Goal: Browse casually: Explore the website without a specific task or goal

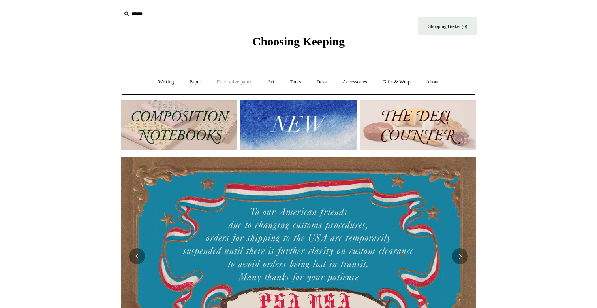
click at [219, 81] on link "Decorative paper +" at bounding box center [234, 82] width 49 height 21
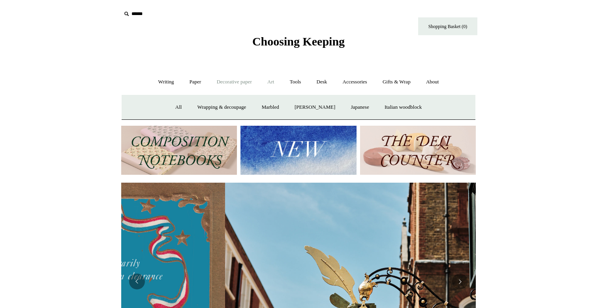
scroll to position [0, 355]
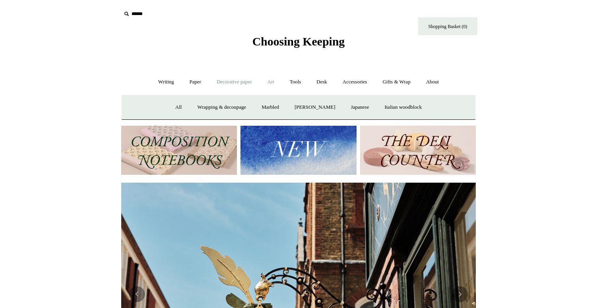
click at [276, 83] on link "Art +" at bounding box center [270, 82] width 21 height 21
click at [177, 104] on link "Watercolour & Paint" at bounding box center [154, 107] width 57 height 21
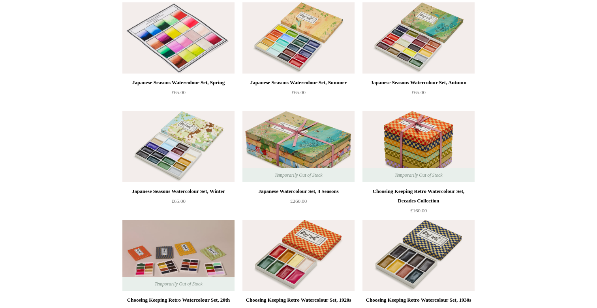
scroll to position [134, 0]
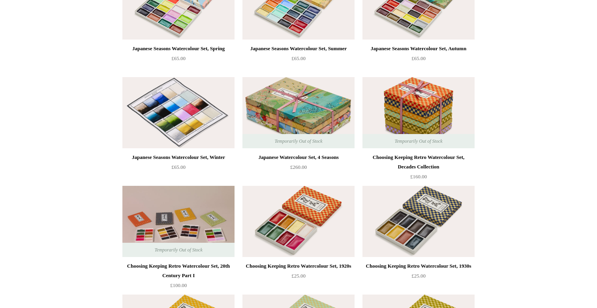
click at [190, 130] on img at bounding box center [178, 112] width 112 height 71
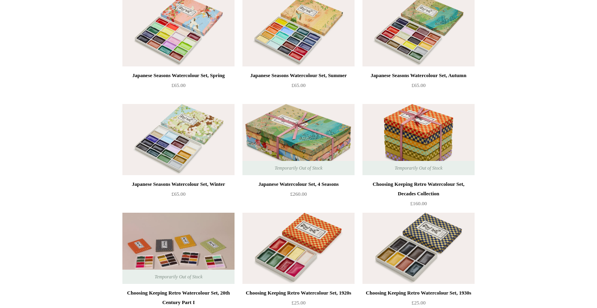
scroll to position [0, 0]
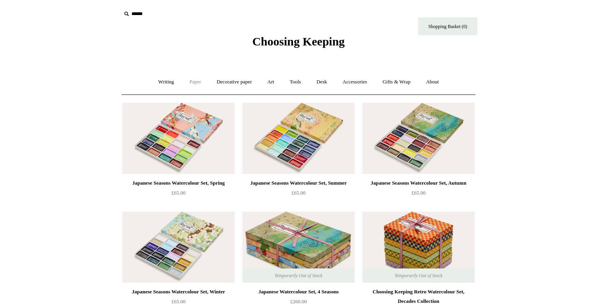
click at [193, 82] on link "Paper +" at bounding box center [196, 82] width 26 height 21
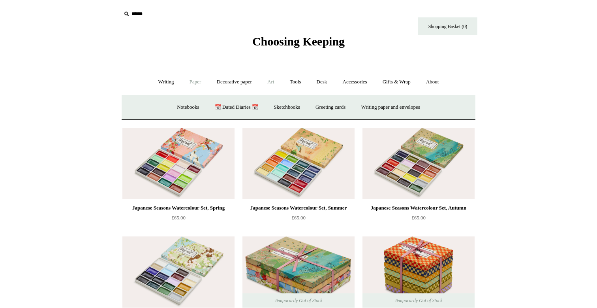
click at [277, 79] on link "Art +" at bounding box center [270, 82] width 21 height 21
click at [176, 107] on link "Watercolour & Paint" at bounding box center [154, 107] width 57 height 21
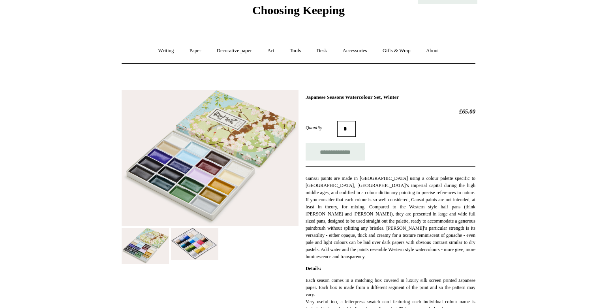
scroll to position [36, 0]
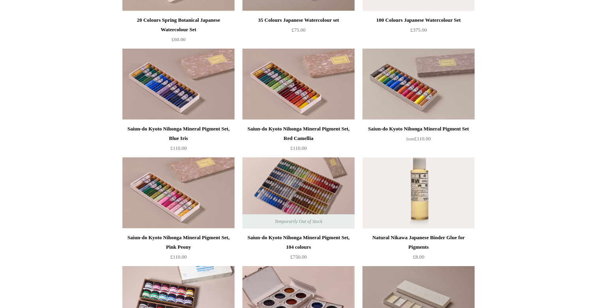
scroll to position [717, 0]
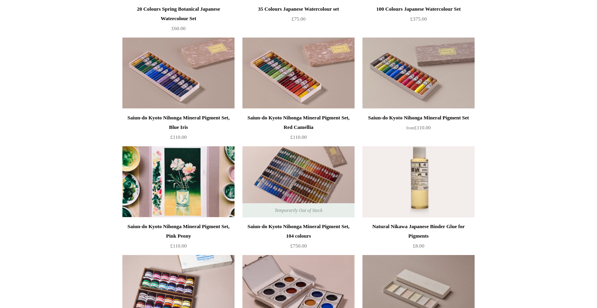
click at [195, 207] on img at bounding box center [178, 181] width 112 height 71
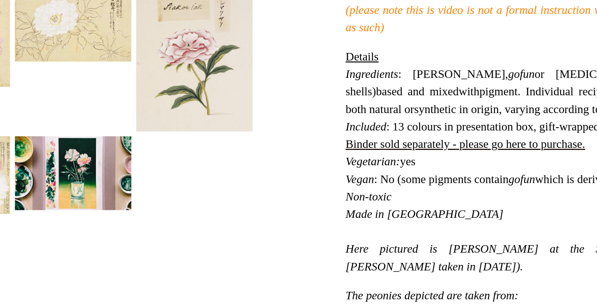
scroll to position [158, 0]
click at [297, 288] on div at bounding box center [299, 147] width 354 height 380
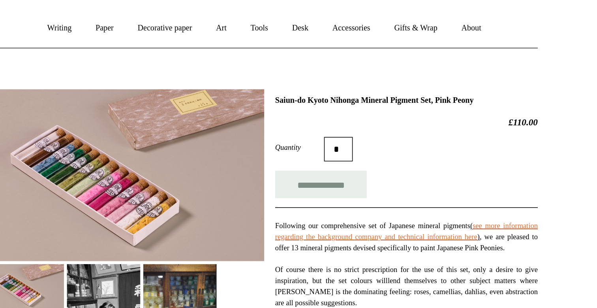
scroll to position [62, 0]
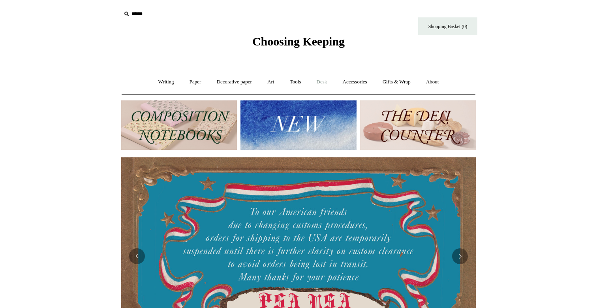
click at [323, 83] on link "Desk +" at bounding box center [322, 82] width 25 height 21
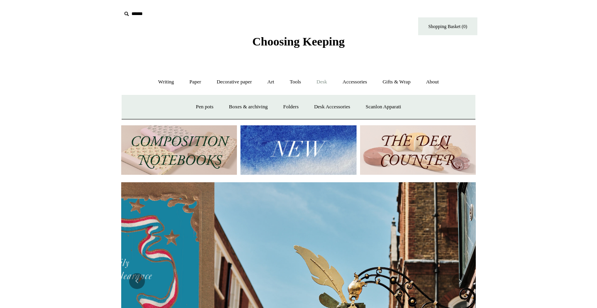
scroll to position [0, 355]
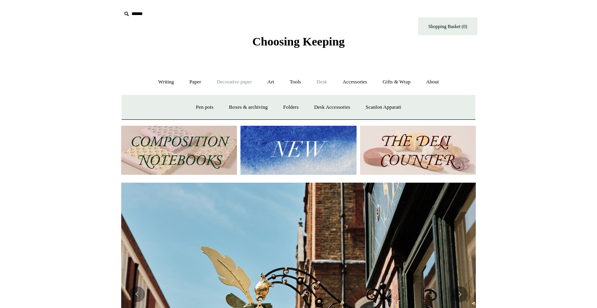
click at [245, 84] on link "Decorative paper +" at bounding box center [234, 82] width 49 height 21
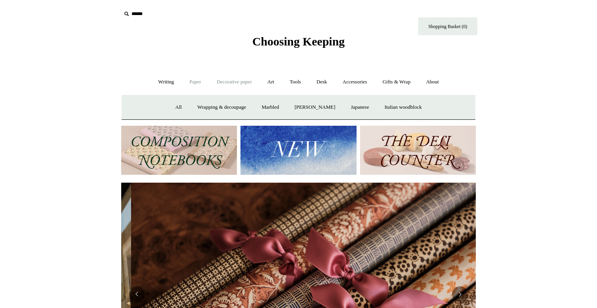
scroll to position [0, 710]
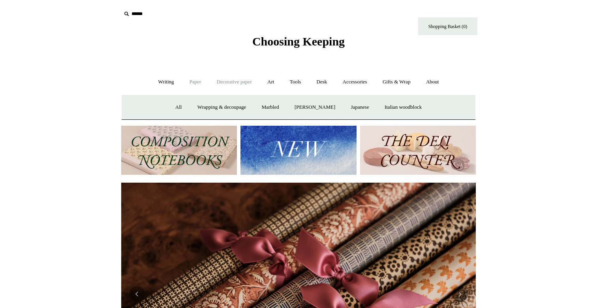
click at [193, 80] on link "Paper +" at bounding box center [196, 82] width 26 height 21
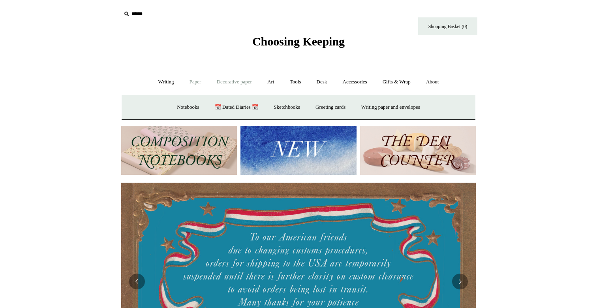
scroll to position [0, 0]
click at [273, 84] on link "Art +" at bounding box center [270, 82] width 21 height 21
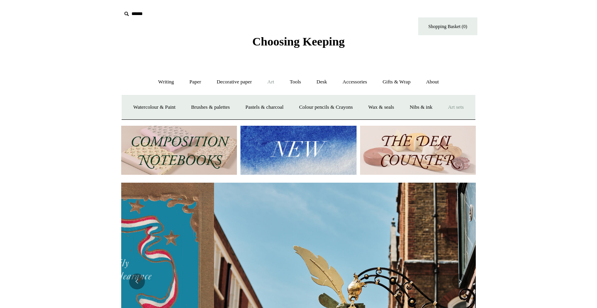
scroll to position [0, 355]
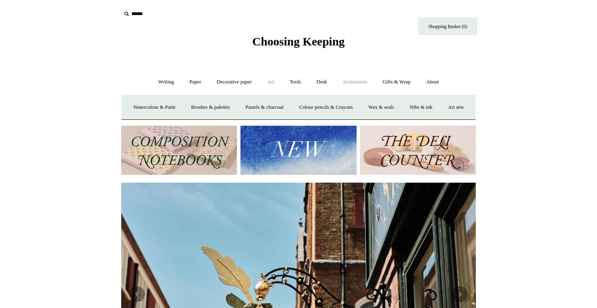
click at [356, 82] on link "Accessories +" at bounding box center [355, 82] width 39 height 21
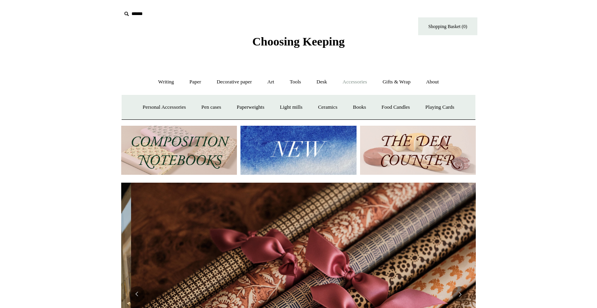
scroll to position [0, 710]
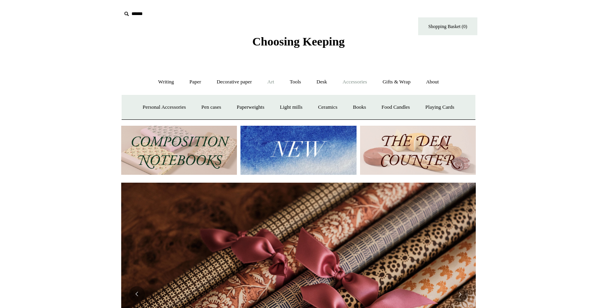
click at [273, 83] on link "Art +" at bounding box center [270, 82] width 21 height 21
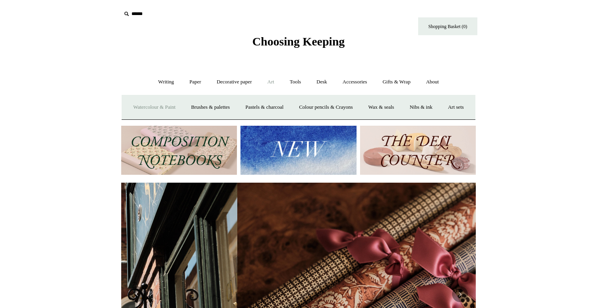
click at [183, 109] on link "Watercolour & Paint" at bounding box center [154, 107] width 57 height 21
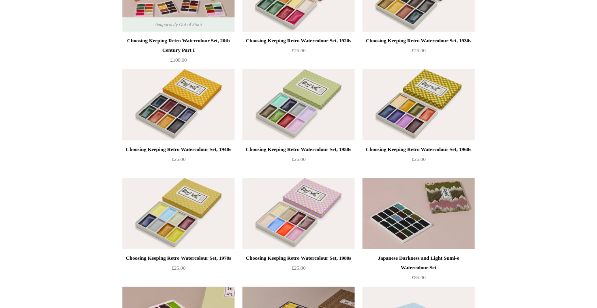
scroll to position [360, 0]
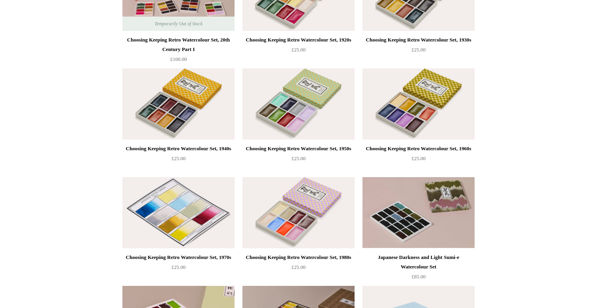
click at [179, 206] on img at bounding box center [178, 212] width 112 height 71
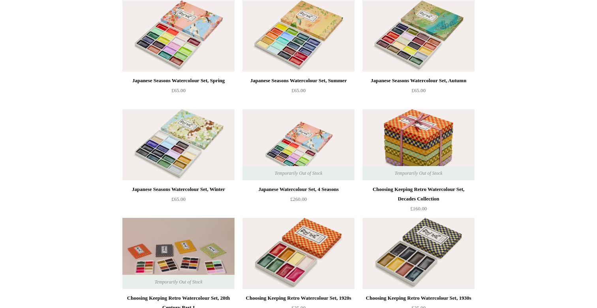
scroll to position [0, 0]
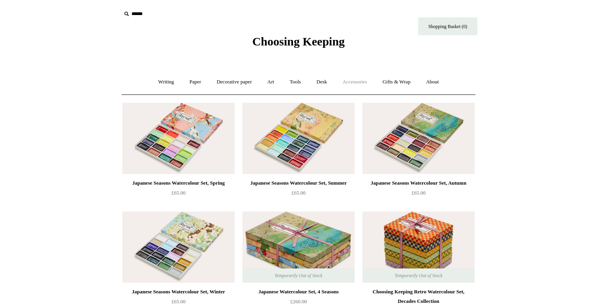
click at [347, 85] on link "Accessories +" at bounding box center [355, 82] width 39 height 21
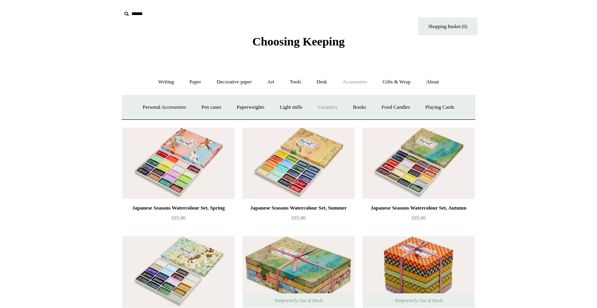
click at [322, 111] on link "Ceramics +" at bounding box center [328, 107] width 34 height 21
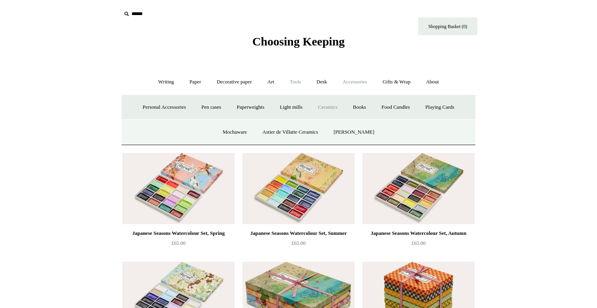
click at [290, 83] on link "Tools +" at bounding box center [296, 82] width 26 height 21
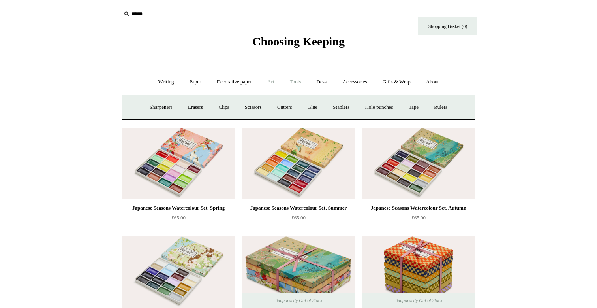
click at [273, 81] on link "Art +" at bounding box center [270, 82] width 21 height 21
click at [223, 110] on link "Brushes & palettes" at bounding box center [210, 107] width 53 height 21
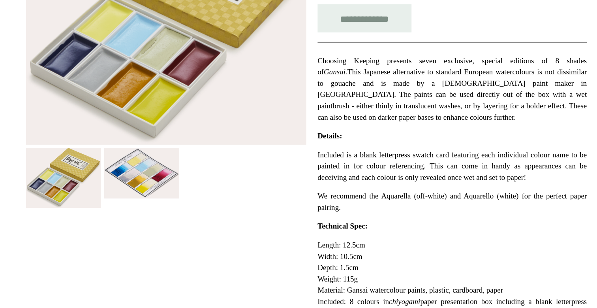
scroll to position [82, 0]
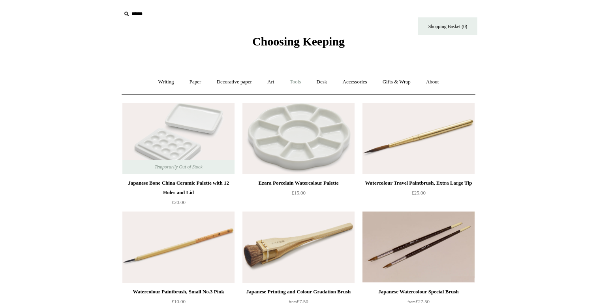
click at [302, 79] on link "Tools +" at bounding box center [296, 82] width 26 height 21
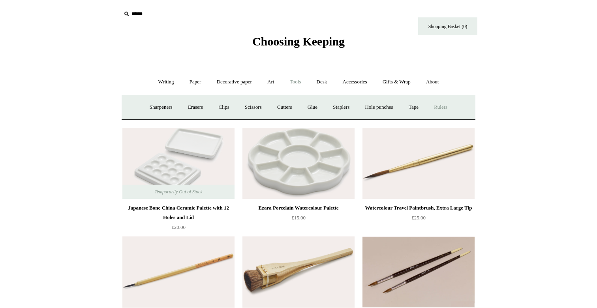
click at [448, 107] on link "Rulers" at bounding box center [441, 107] width 28 height 21
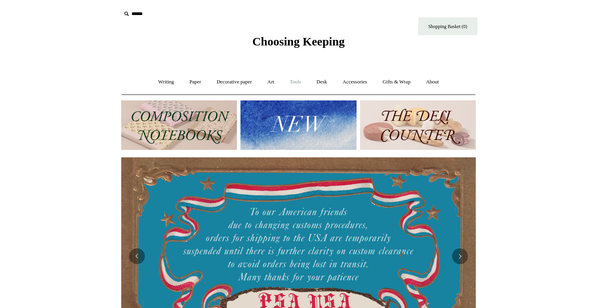
click at [300, 81] on link "Tools +" at bounding box center [296, 82] width 26 height 21
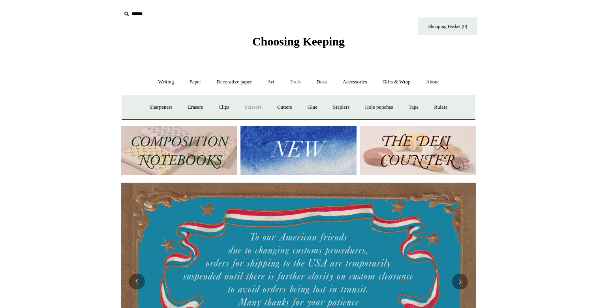
click at [248, 112] on link "Scissors" at bounding box center [253, 107] width 31 height 21
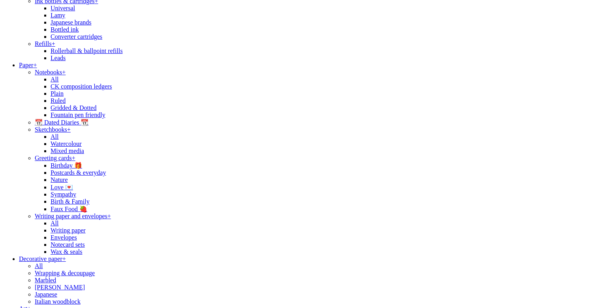
scroll to position [360, 0]
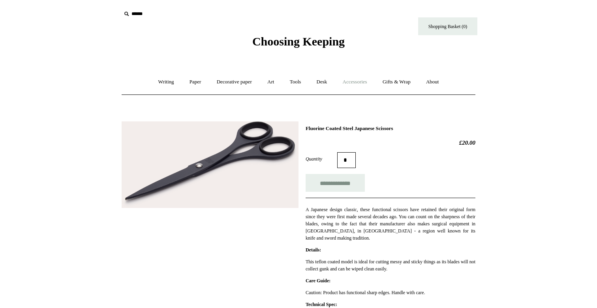
click at [370, 81] on link "Accessories +" at bounding box center [355, 82] width 39 height 21
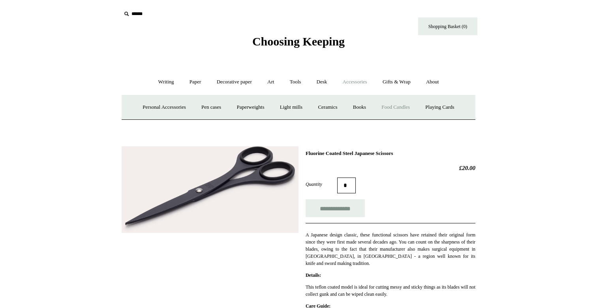
click at [393, 107] on link "Food Candles" at bounding box center [396, 107] width 43 height 21
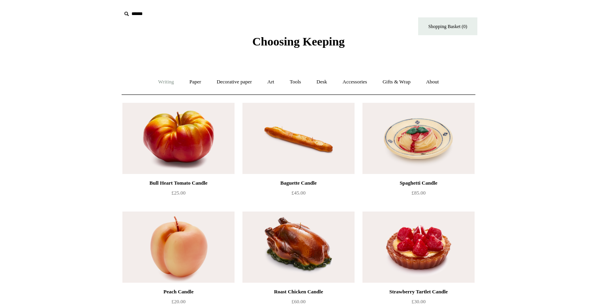
click at [170, 81] on link "Writing +" at bounding box center [166, 82] width 30 height 21
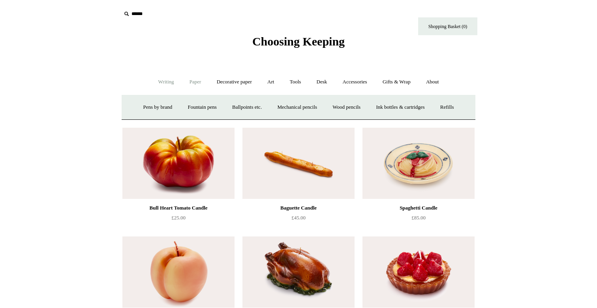
click at [192, 80] on link "Paper +" at bounding box center [196, 82] width 26 height 21
click at [187, 112] on link "Notebooks +" at bounding box center [188, 107] width 36 height 21
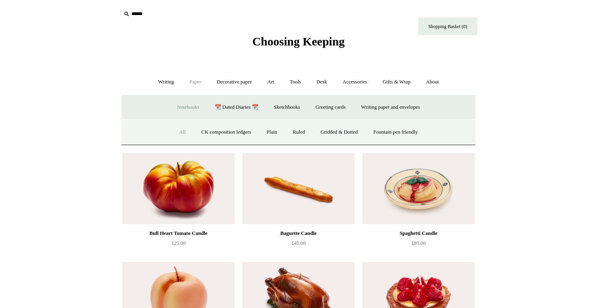
click at [177, 134] on link "All" at bounding box center [182, 132] width 21 height 21
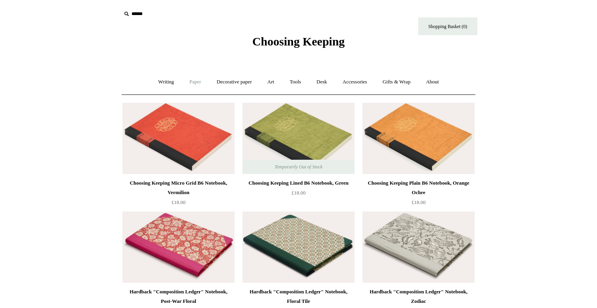
click at [196, 85] on link "Paper +" at bounding box center [196, 82] width 26 height 21
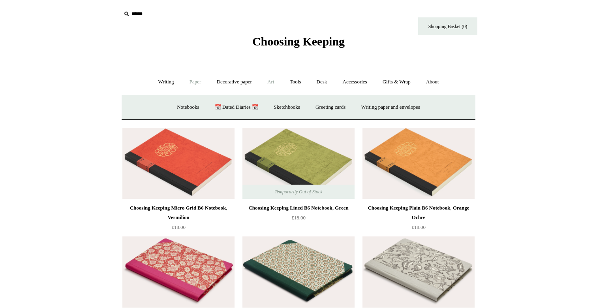
click at [275, 85] on link "Art +" at bounding box center [270, 82] width 21 height 21
click at [263, 107] on link "Pastels & charcoal" at bounding box center [264, 107] width 53 height 21
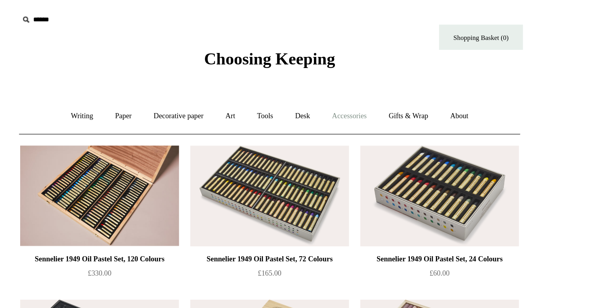
click at [355, 83] on link "Accessories +" at bounding box center [355, 82] width 39 height 21
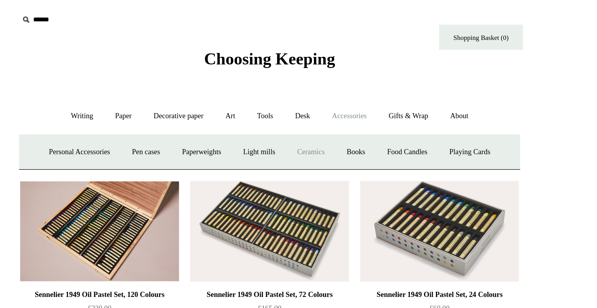
click at [324, 111] on link "Ceramics +" at bounding box center [328, 107] width 34 height 21
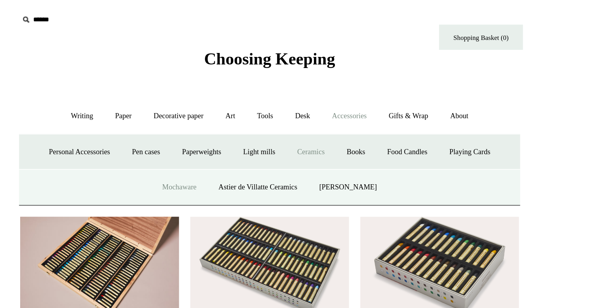
click at [247, 134] on link "Mochaware" at bounding box center [235, 132] width 38 height 21
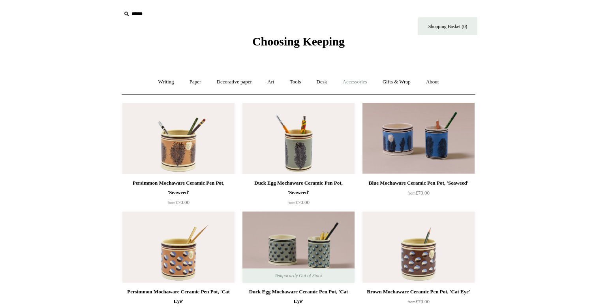
click at [351, 77] on link "Accessories +" at bounding box center [355, 82] width 39 height 21
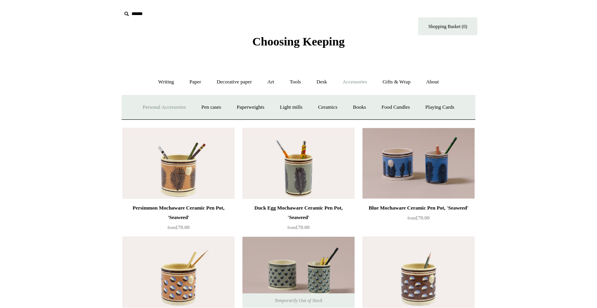
click at [169, 113] on link "Personal Accessories +" at bounding box center [164, 107] width 57 height 21
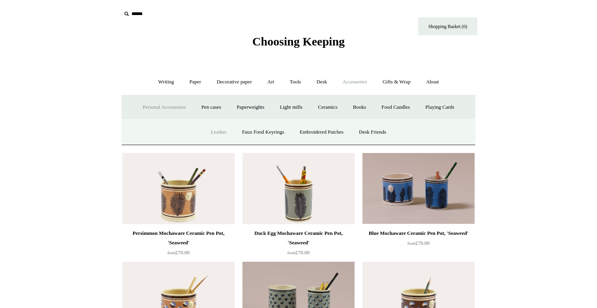
click at [217, 128] on link "Leather" at bounding box center [219, 132] width 30 height 21
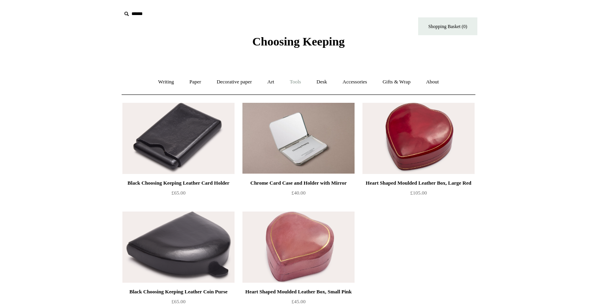
click at [302, 79] on link "Tools +" at bounding box center [296, 82] width 26 height 21
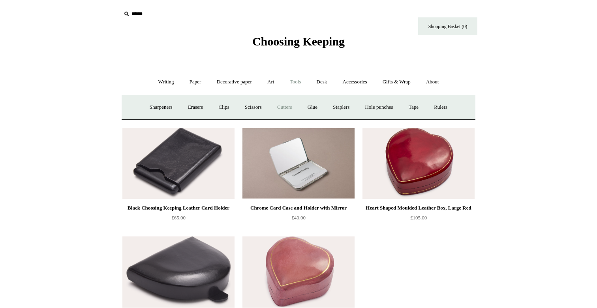
click at [285, 110] on link "Cutters" at bounding box center [284, 107] width 29 height 21
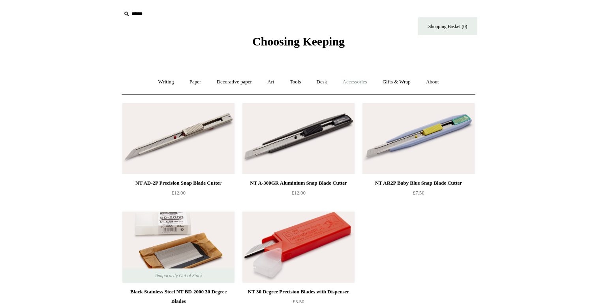
click at [347, 80] on link "Accessories +" at bounding box center [355, 82] width 39 height 21
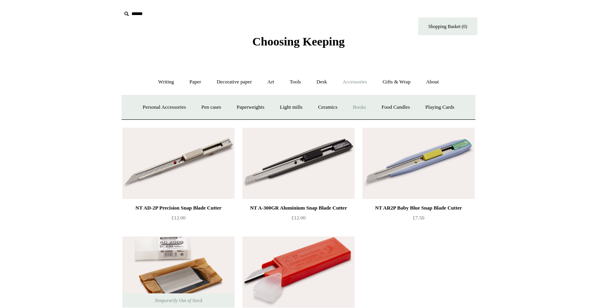
click at [366, 109] on link "Books" at bounding box center [359, 107] width 27 height 21
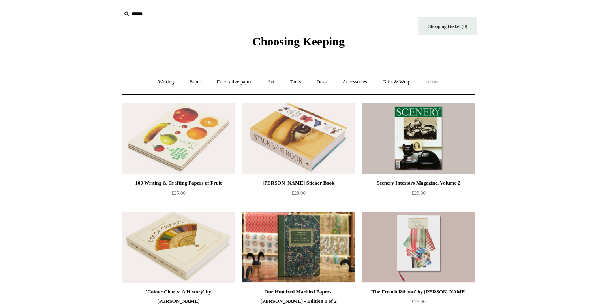
click at [430, 77] on link "About +" at bounding box center [432, 82] width 27 height 21
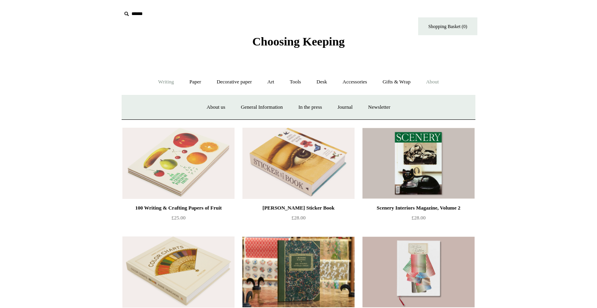
click at [166, 83] on link "Writing +" at bounding box center [166, 82] width 30 height 21
click at [157, 106] on link "Pens by brand +" at bounding box center [157, 107] width 43 height 21
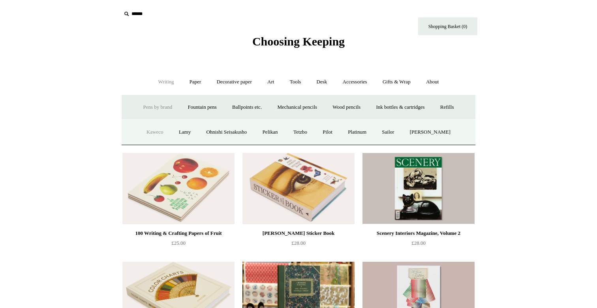
click at [150, 132] on link "Kaweco" at bounding box center [154, 132] width 31 height 21
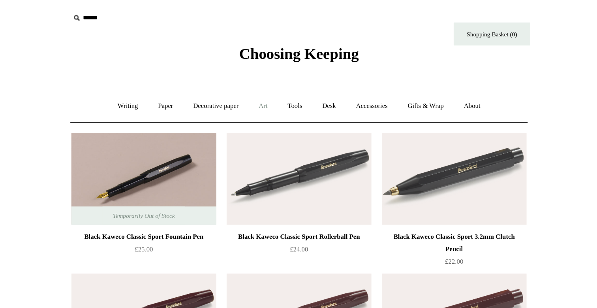
click at [271, 83] on link "Art +" at bounding box center [270, 82] width 21 height 21
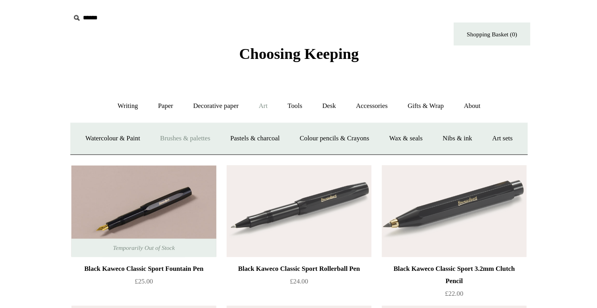
click at [237, 108] on link "Brushes & palettes" at bounding box center [210, 107] width 53 height 21
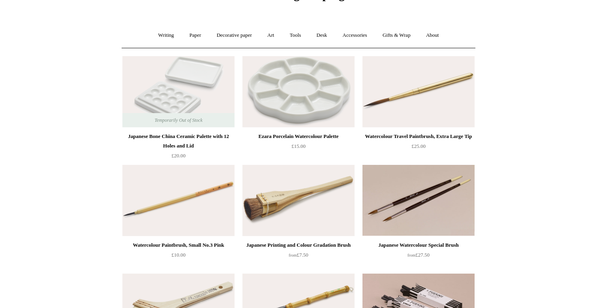
scroll to position [71, 0]
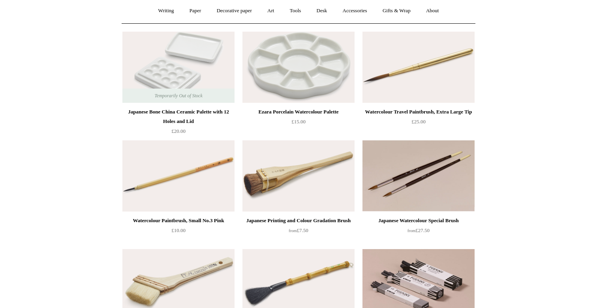
click at [285, 161] on img at bounding box center [299, 175] width 112 height 71
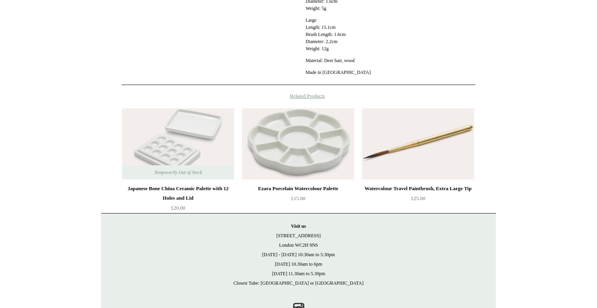
scroll to position [414, 0]
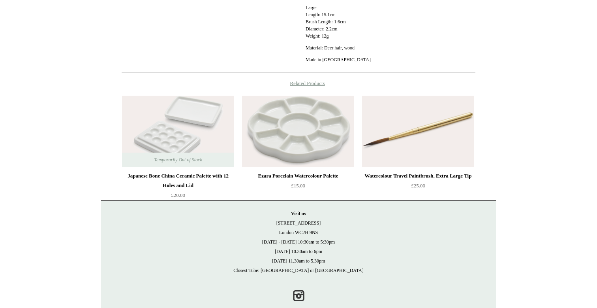
click at [398, 146] on img at bounding box center [418, 131] width 112 height 71
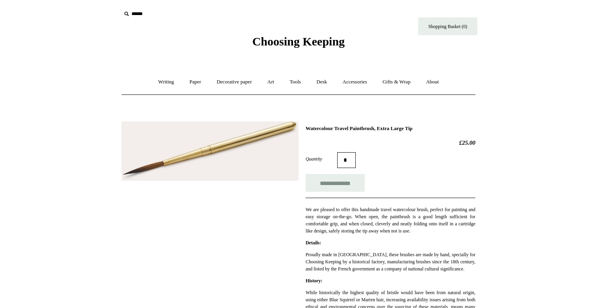
scroll to position [5, 0]
